Goal: Task Accomplishment & Management: Manage account settings

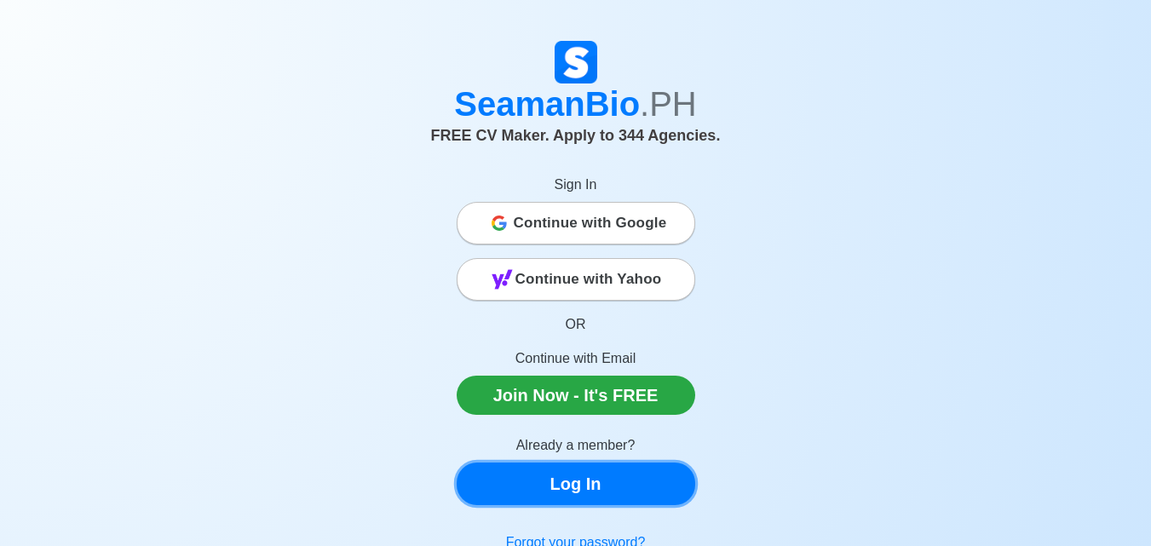
click at [629, 475] on link "Log In" at bounding box center [576, 484] width 239 height 43
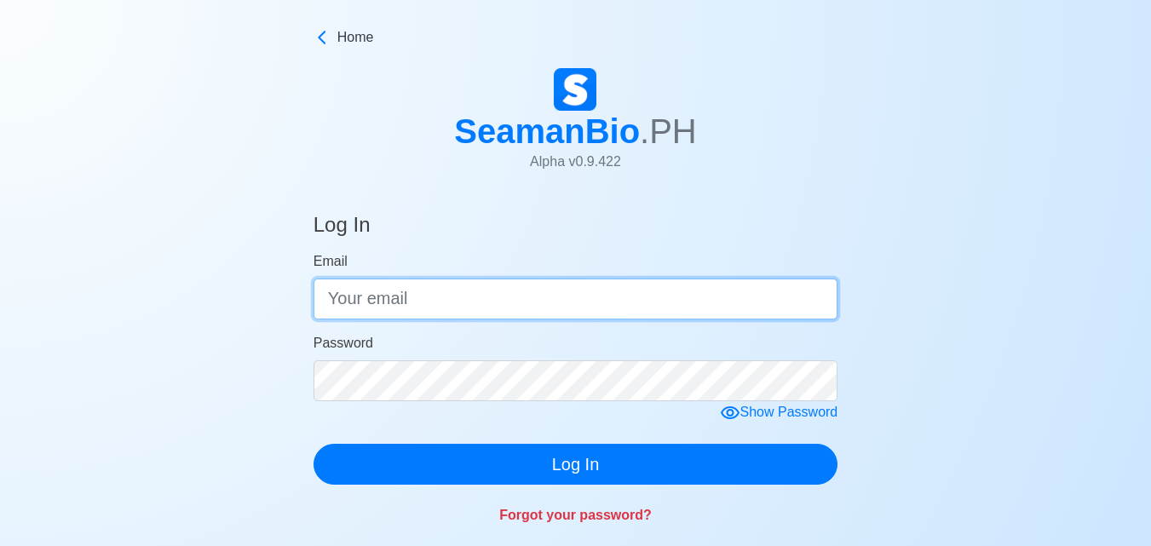
click at [627, 297] on input "Email" at bounding box center [576, 299] width 525 height 41
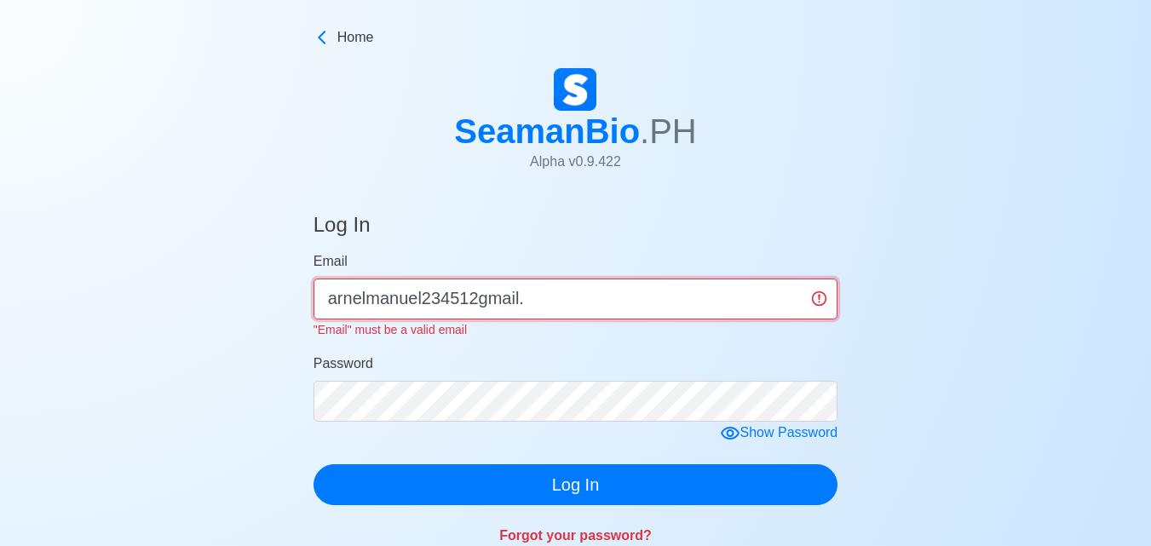
click at [566, 281] on input "arnelmanuel234512gmail." at bounding box center [576, 299] width 525 height 41
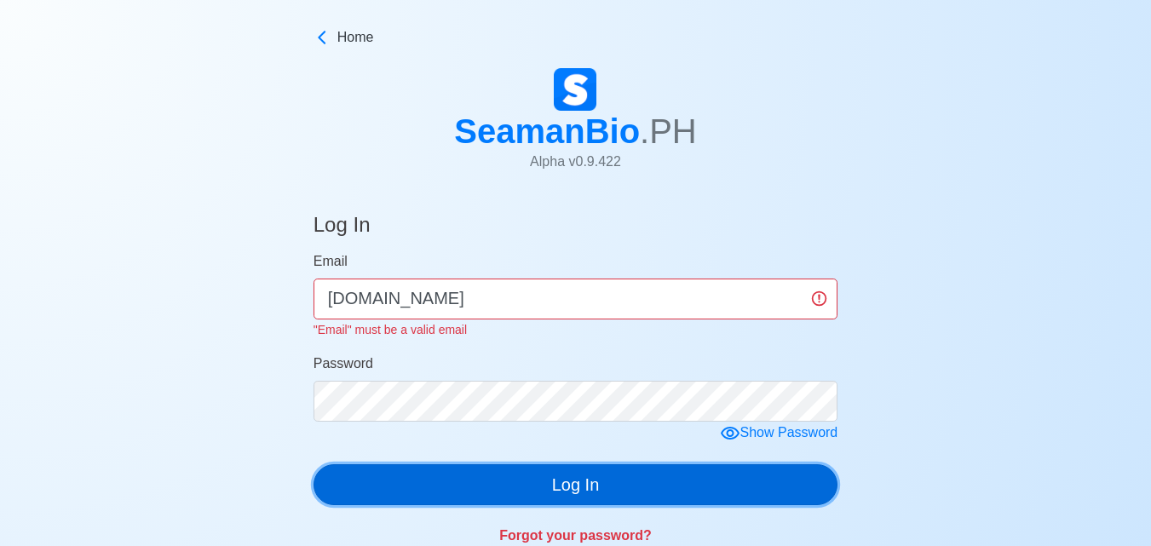
click at [672, 477] on button "Log In" at bounding box center [576, 484] width 525 height 41
click at [800, 485] on button "Log In" at bounding box center [576, 484] width 525 height 41
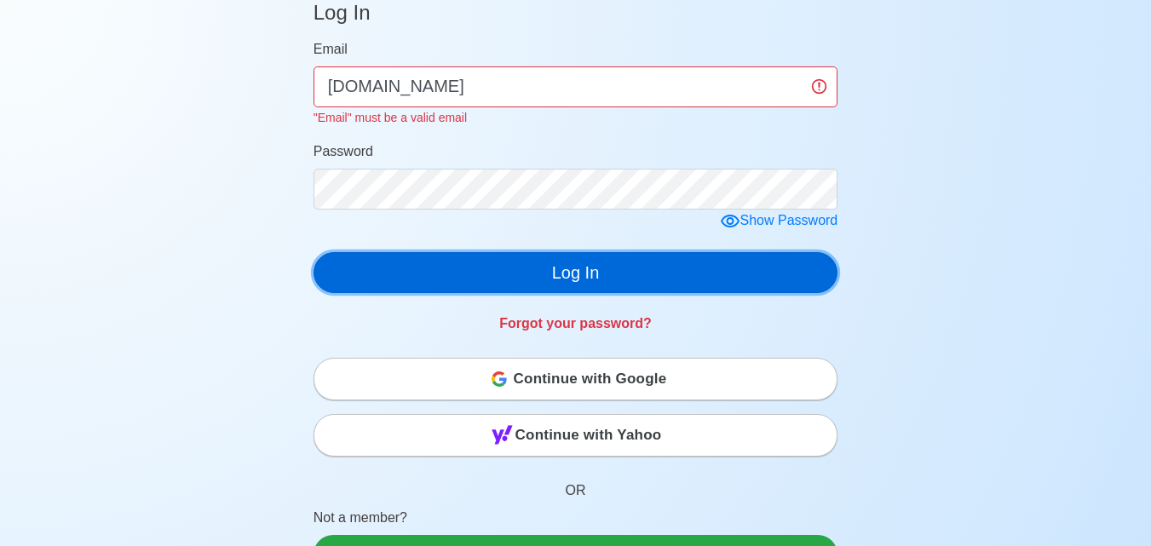
scroll to position [108, 0]
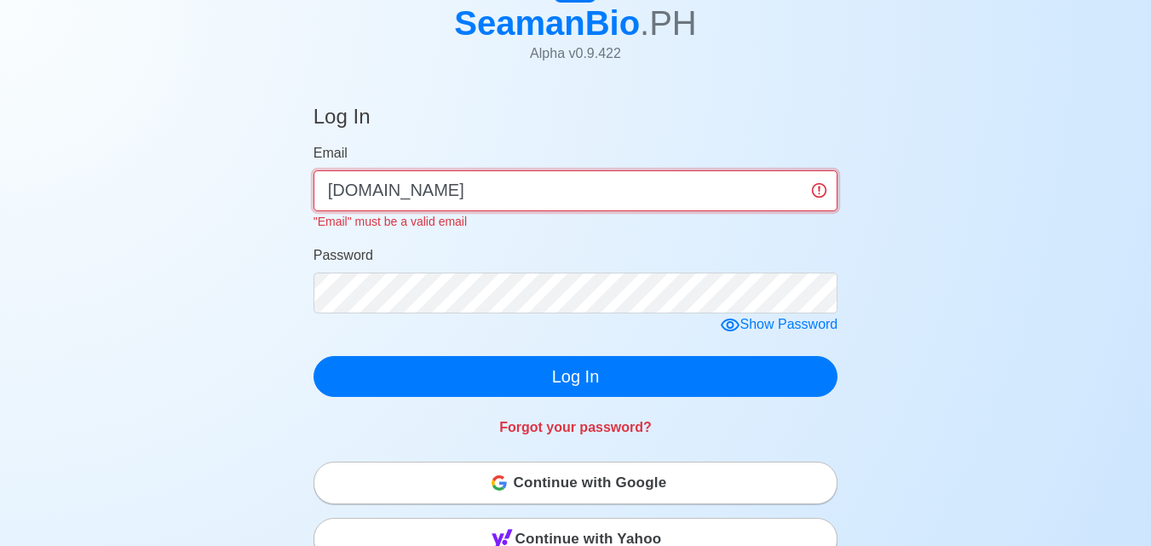
click at [481, 196] on input "[DOMAIN_NAME]" at bounding box center [576, 190] width 525 height 41
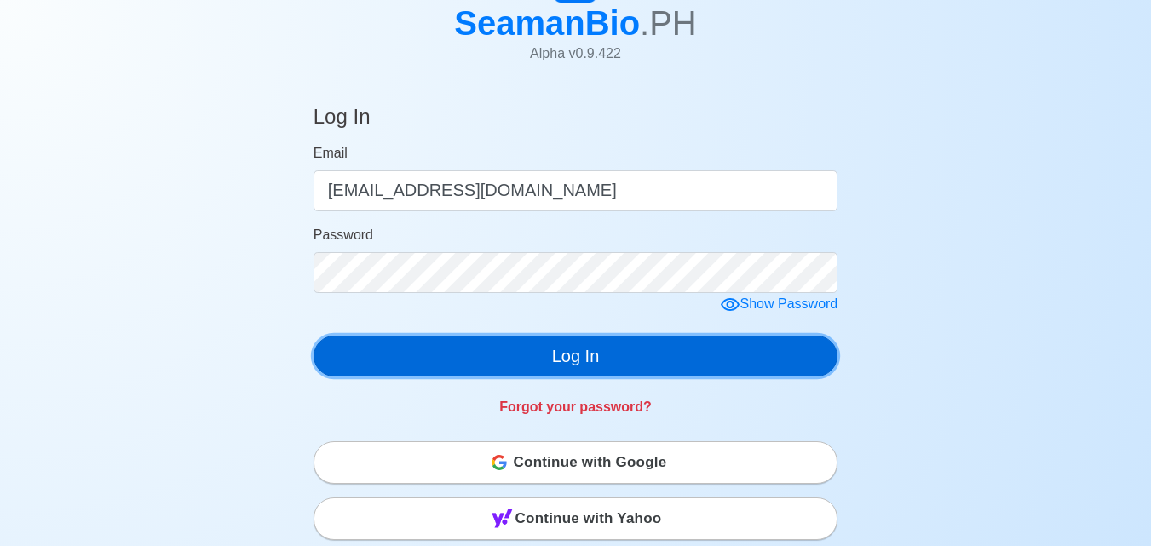
click at [530, 382] on div "Log In Email [EMAIL_ADDRESS][DOMAIN_NAME] Password Show Password Log In Forgot …" at bounding box center [576, 257] width 525 height 347
click at [571, 361] on button "Log In" at bounding box center [576, 356] width 525 height 41
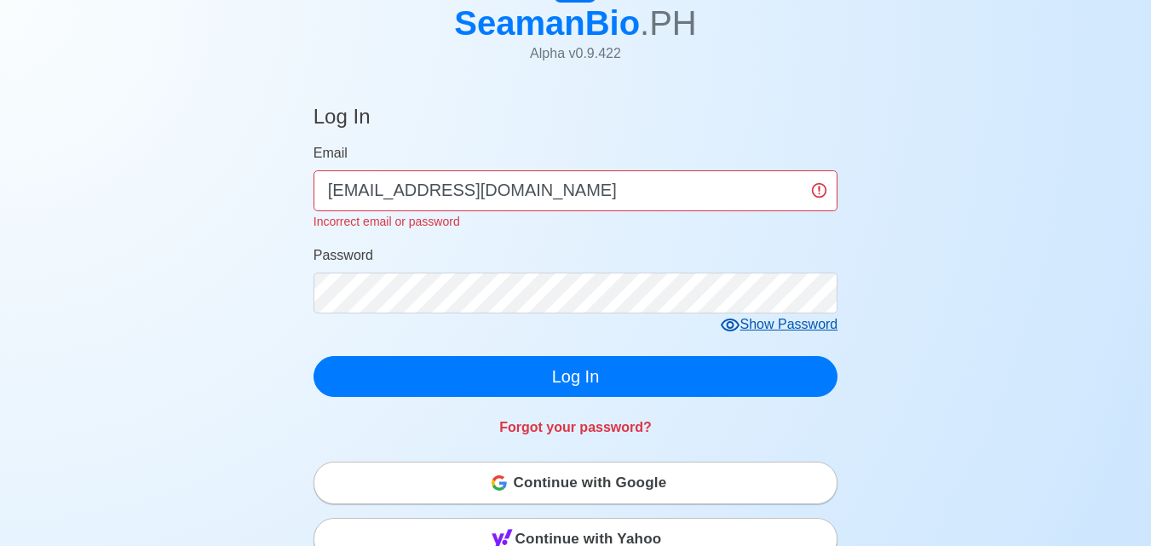
click at [759, 320] on div "Show Password" at bounding box center [779, 324] width 118 height 21
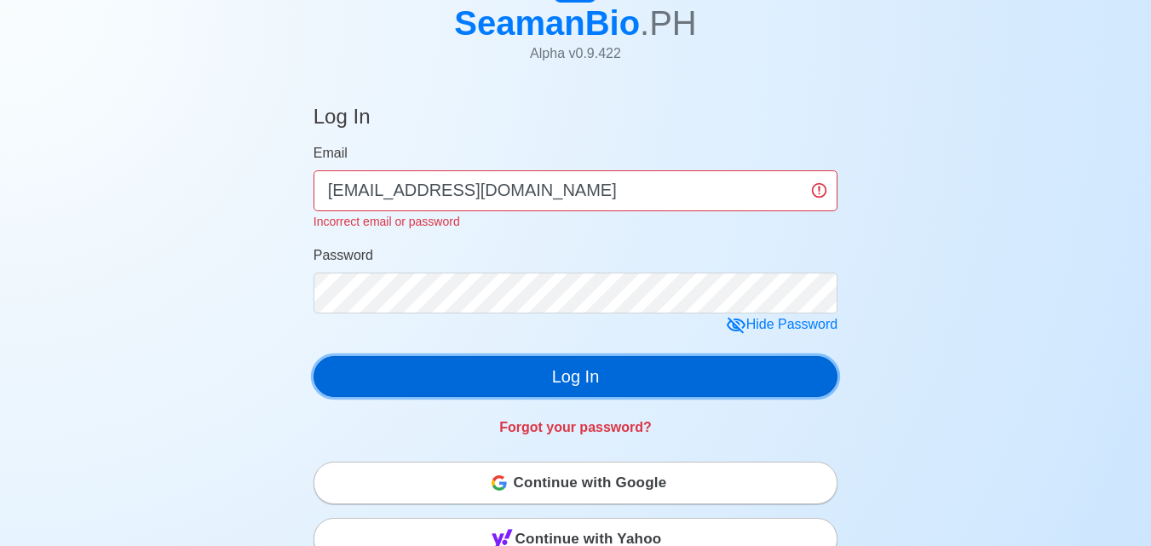
click at [455, 362] on button "Log In" at bounding box center [576, 376] width 525 height 41
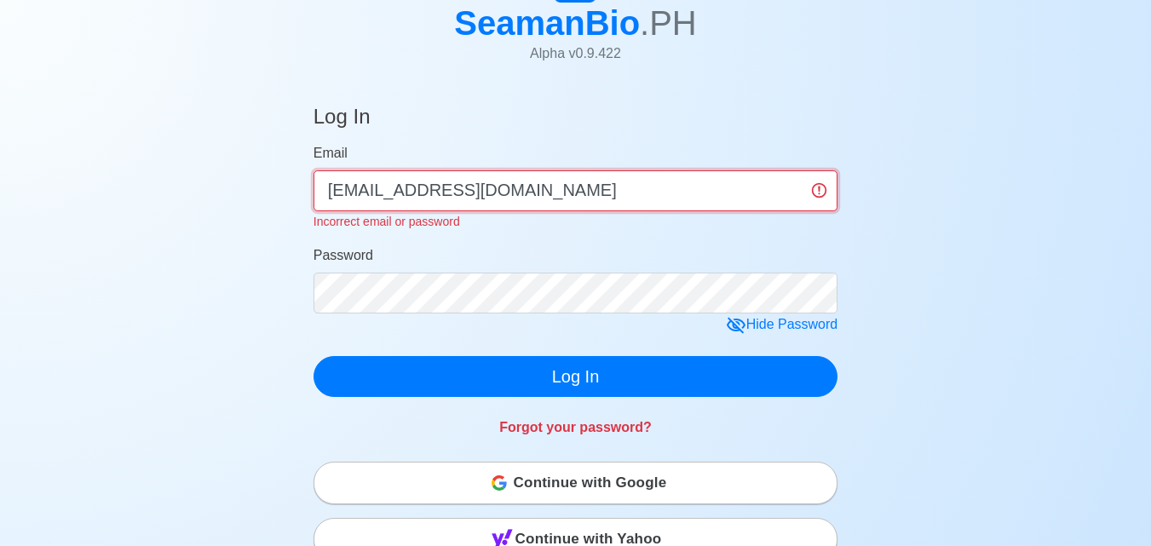
drag, startPoint x: 463, startPoint y: 197, endPoint x: 420, endPoint y: 196, distance: 42.6
click at [420, 196] on input "[EMAIL_ADDRESS][DOMAIN_NAME]" at bounding box center [576, 190] width 525 height 41
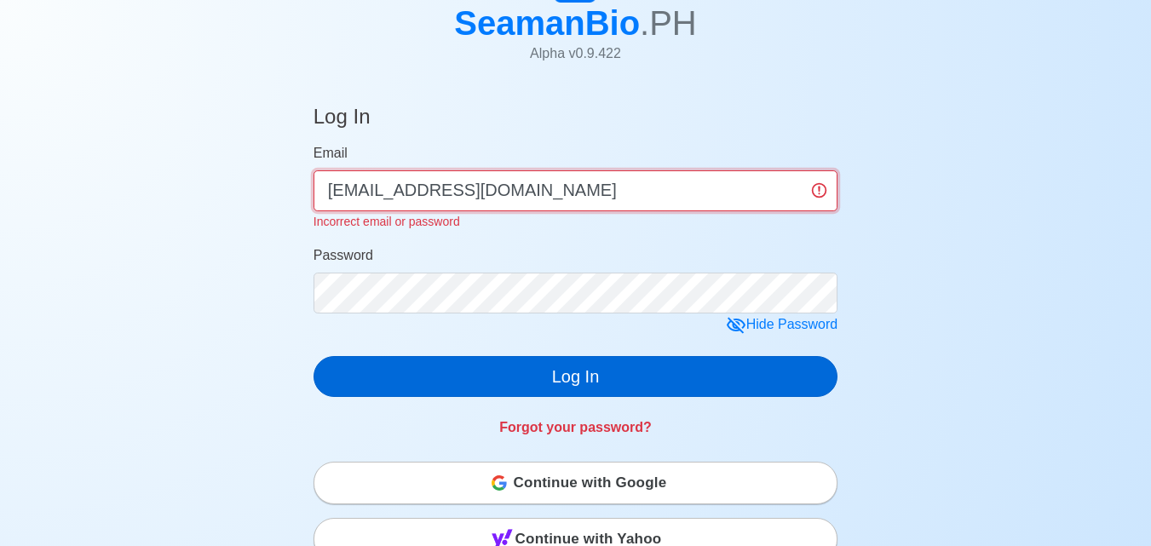
type input "[EMAIL_ADDRESS][DOMAIN_NAME]"
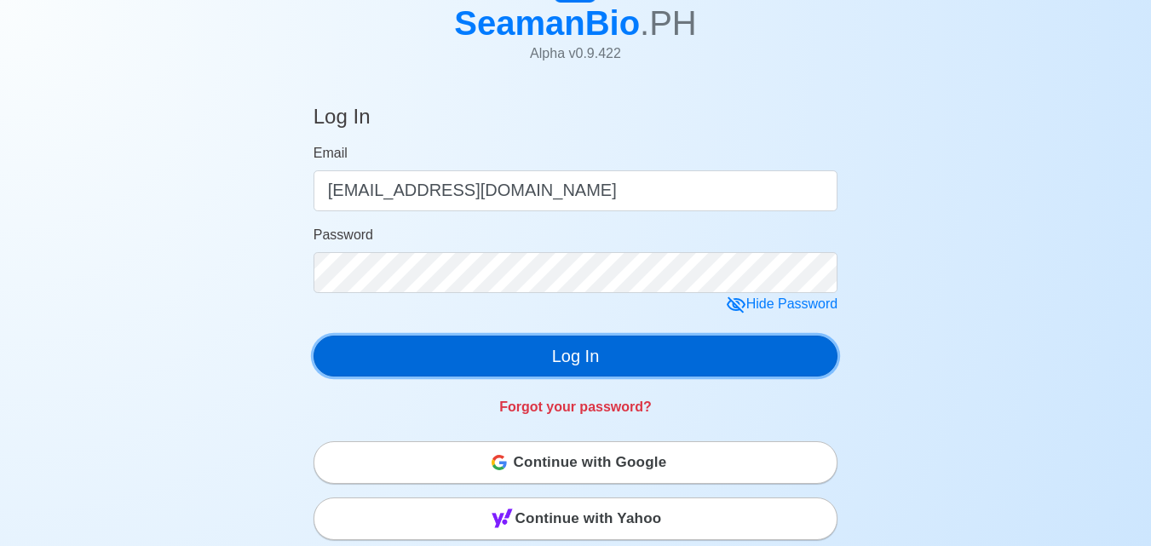
click at [437, 363] on button "Log In" at bounding box center [576, 356] width 525 height 41
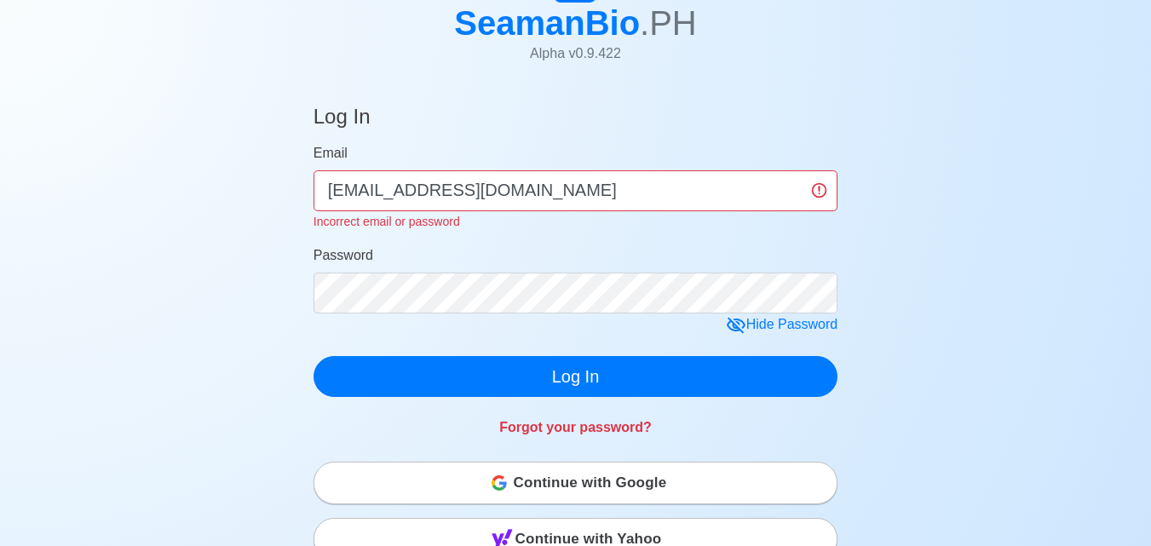
drag, startPoint x: 400, startPoint y: 211, endPoint x: 380, endPoint y: 189, distance: 29.6
